Goal: Transaction & Acquisition: Purchase product/service

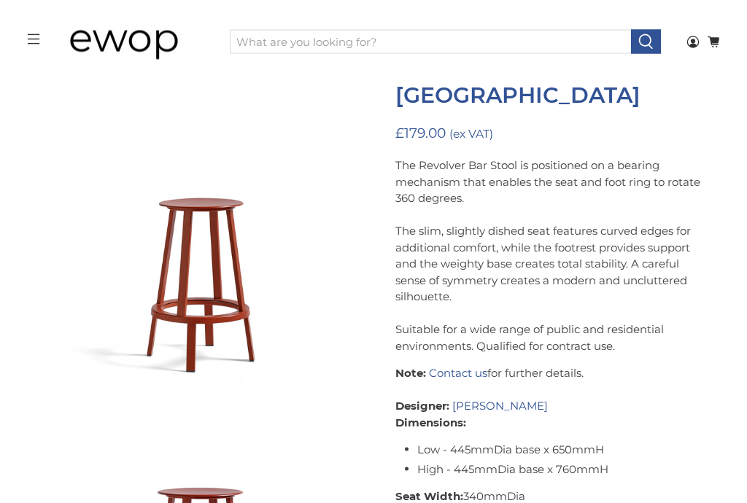
scroll to position [112, 0]
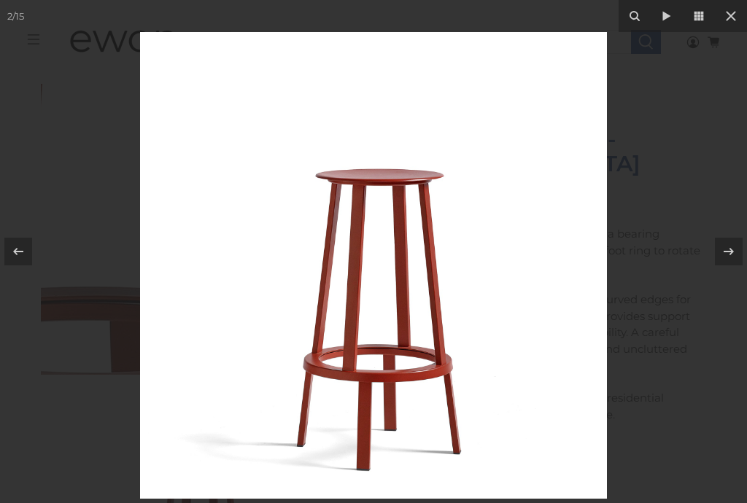
scroll to position [41, 0]
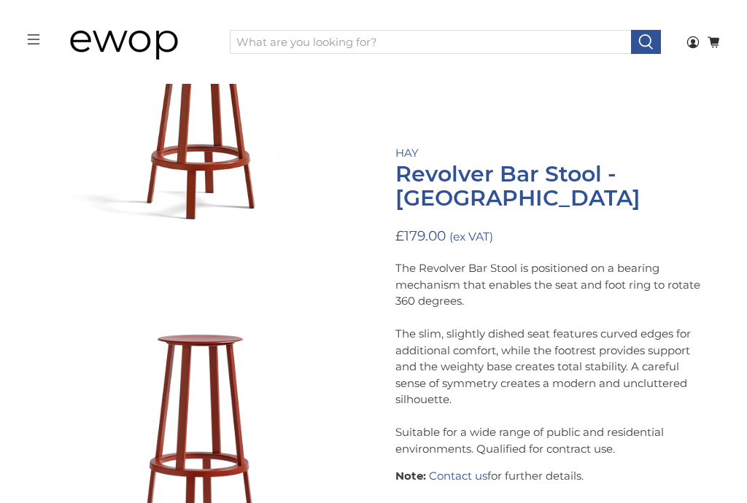
scroll to position [274, 0]
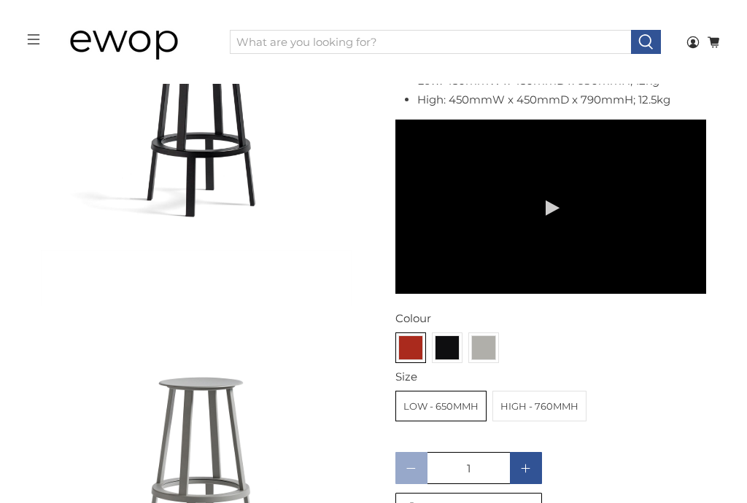
click at [411, 340] on img at bounding box center [410, 347] width 23 height 23
click at [0, 0] on input "radio" at bounding box center [0, 0] width 0 height 0
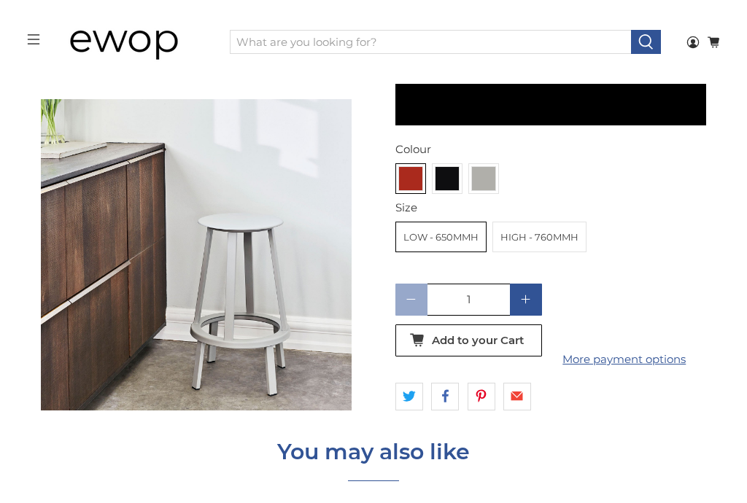
scroll to position [5023, 0]
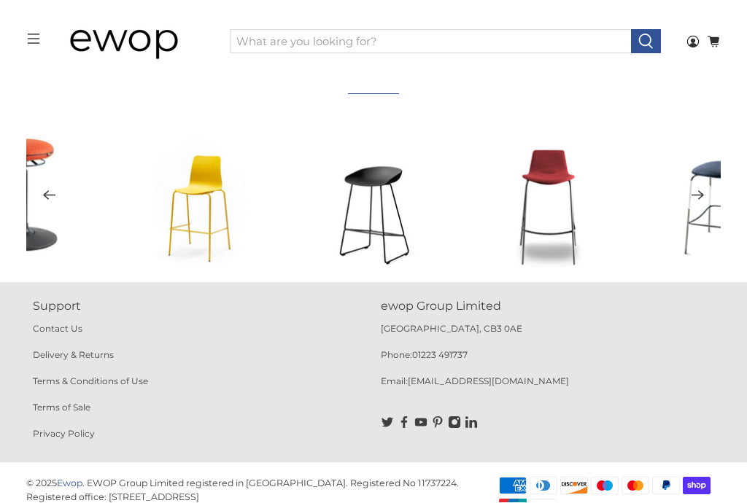
click at [90, 355] on link "Delivery & Returns" at bounding box center [73, 355] width 81 height 11
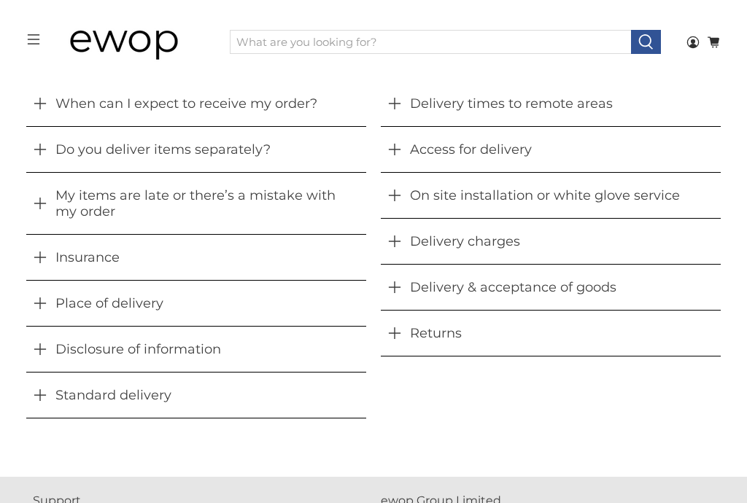
scroll to position [441, 0]
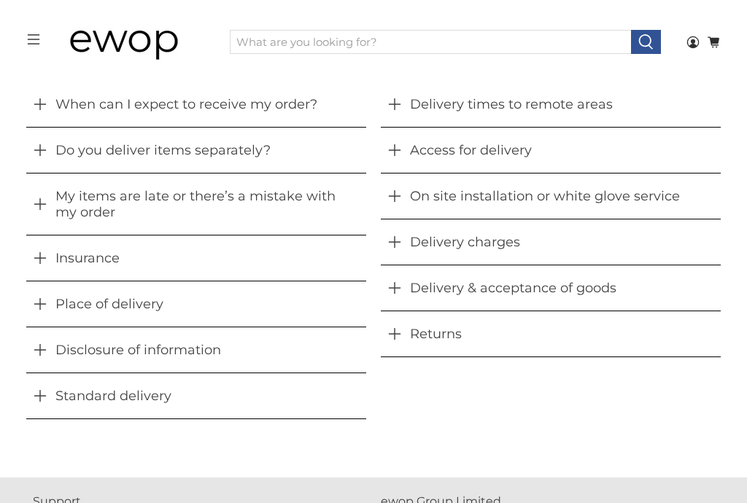
click at [152, 393] on button "Standard delivery" at bounding box center [196, 396] width 340 height 45
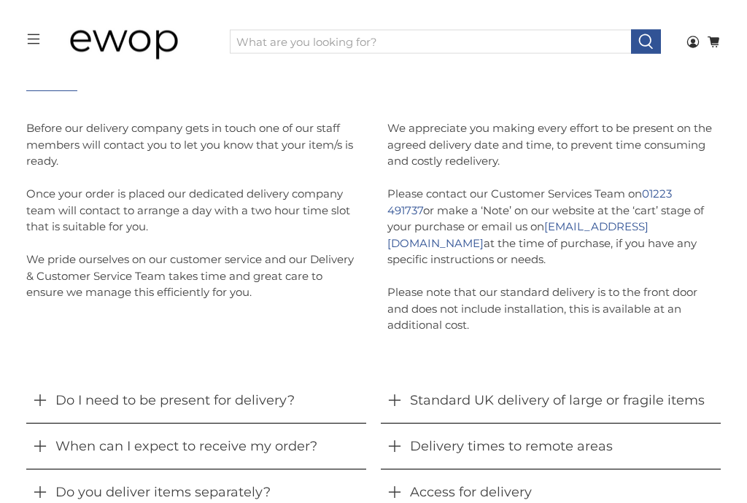
scroll to position [0, 0]
